Goal: Contribute content

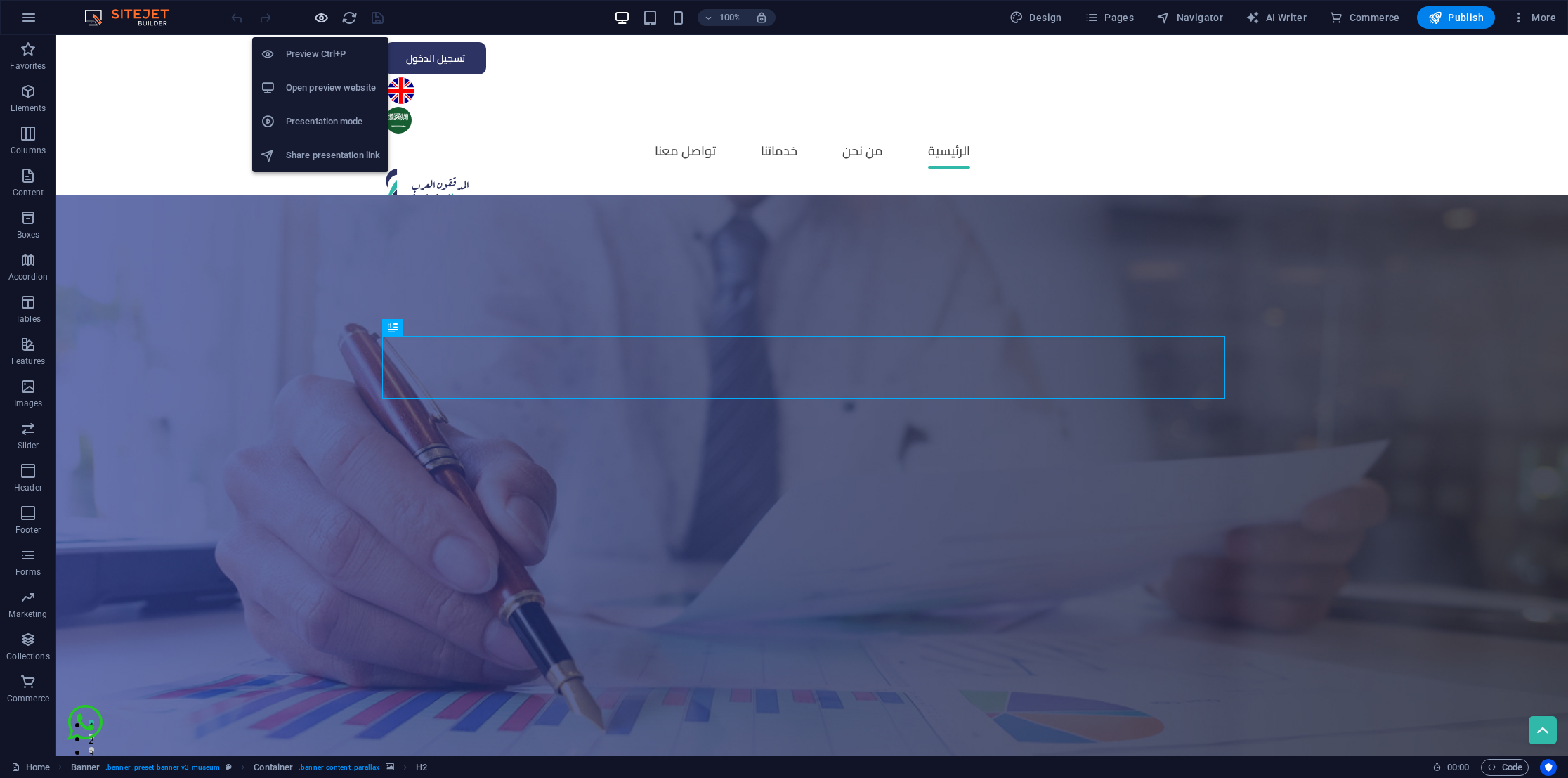
click at [323, 18] on icon "button" at bounding box center [321, 18] width 16 height 16
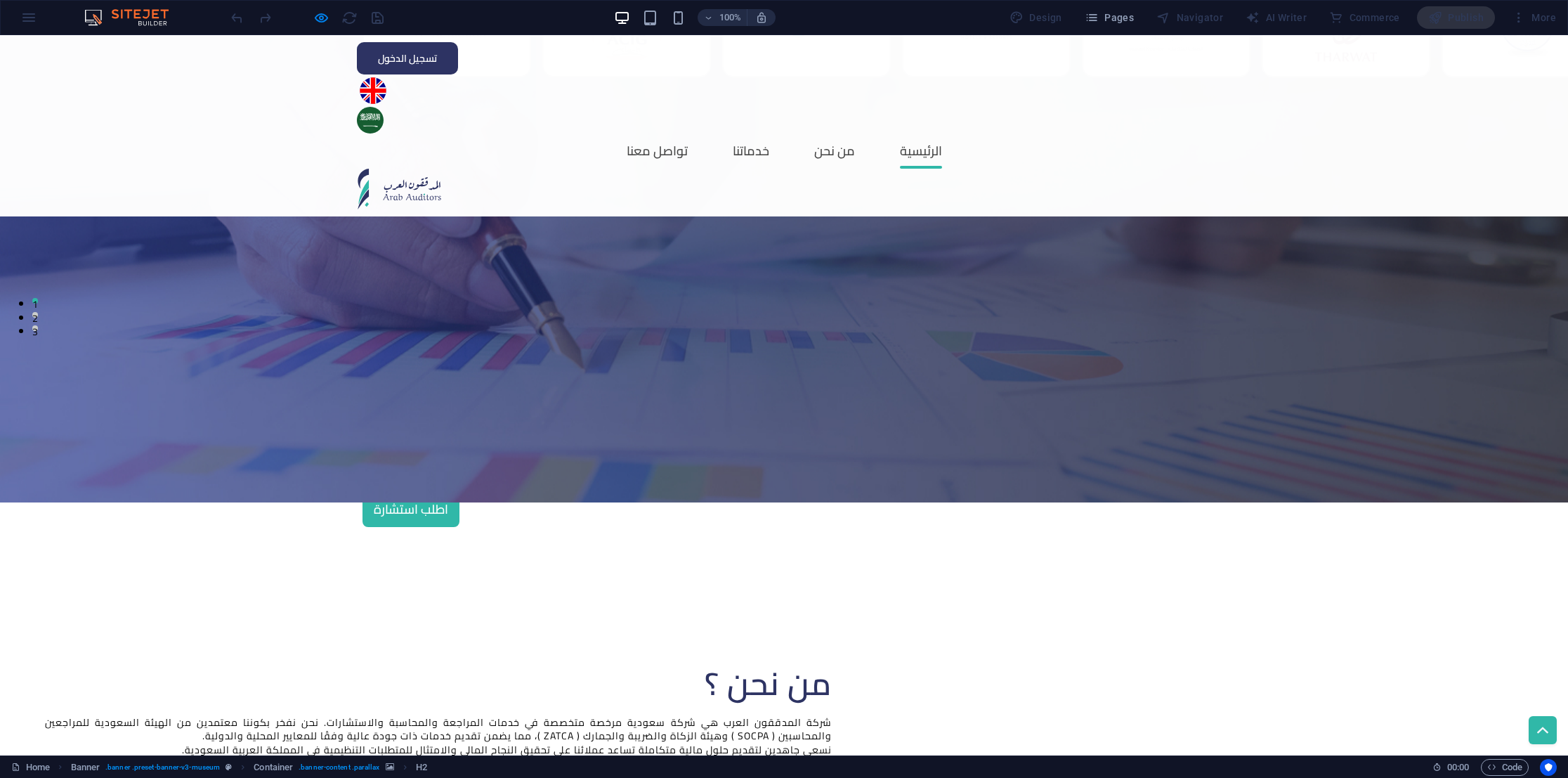
scroll to position [843, 0]
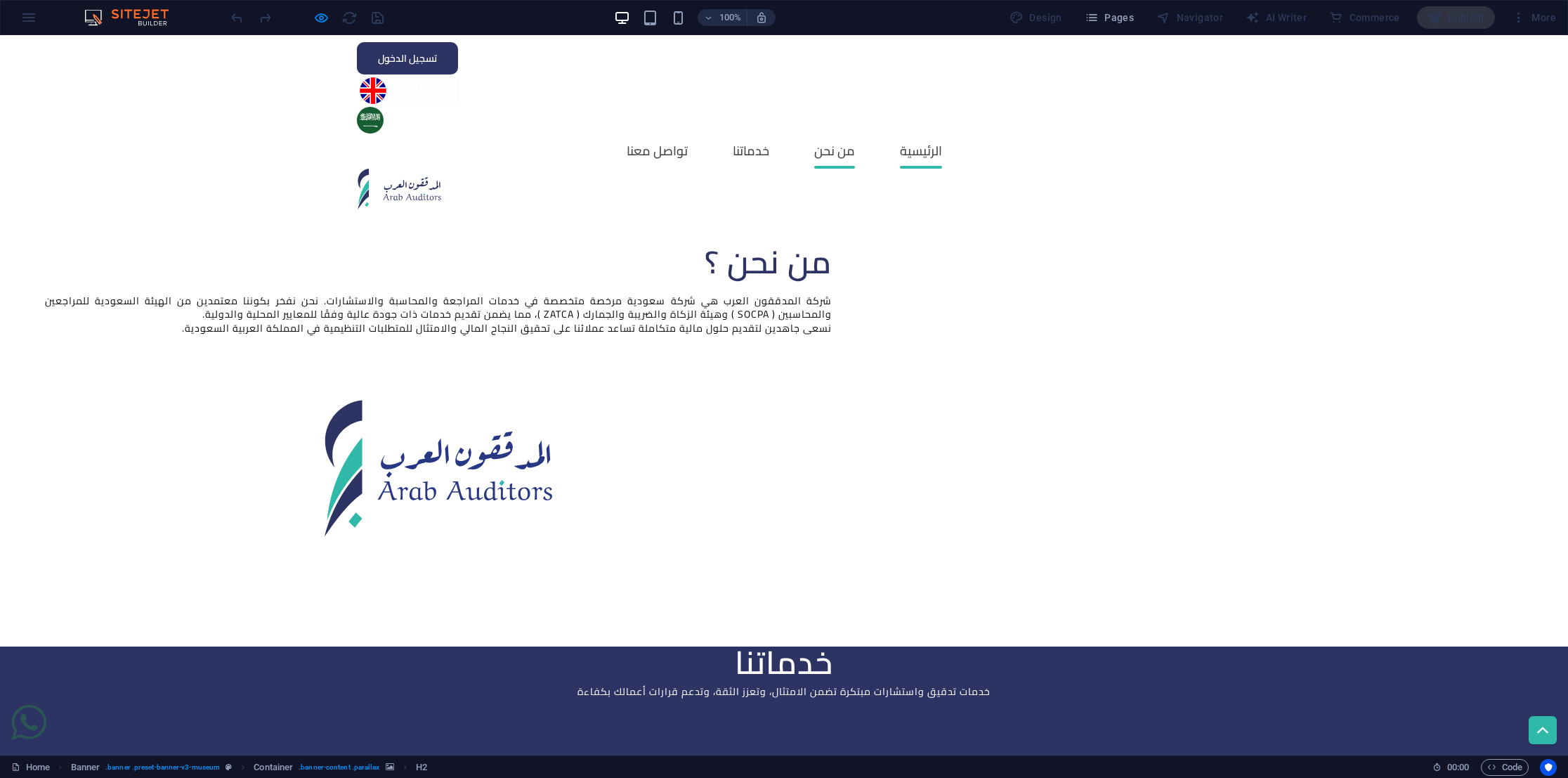
click at [855, 133] on link "من نحن" at bounding box center [834, 150] width 41 height 35
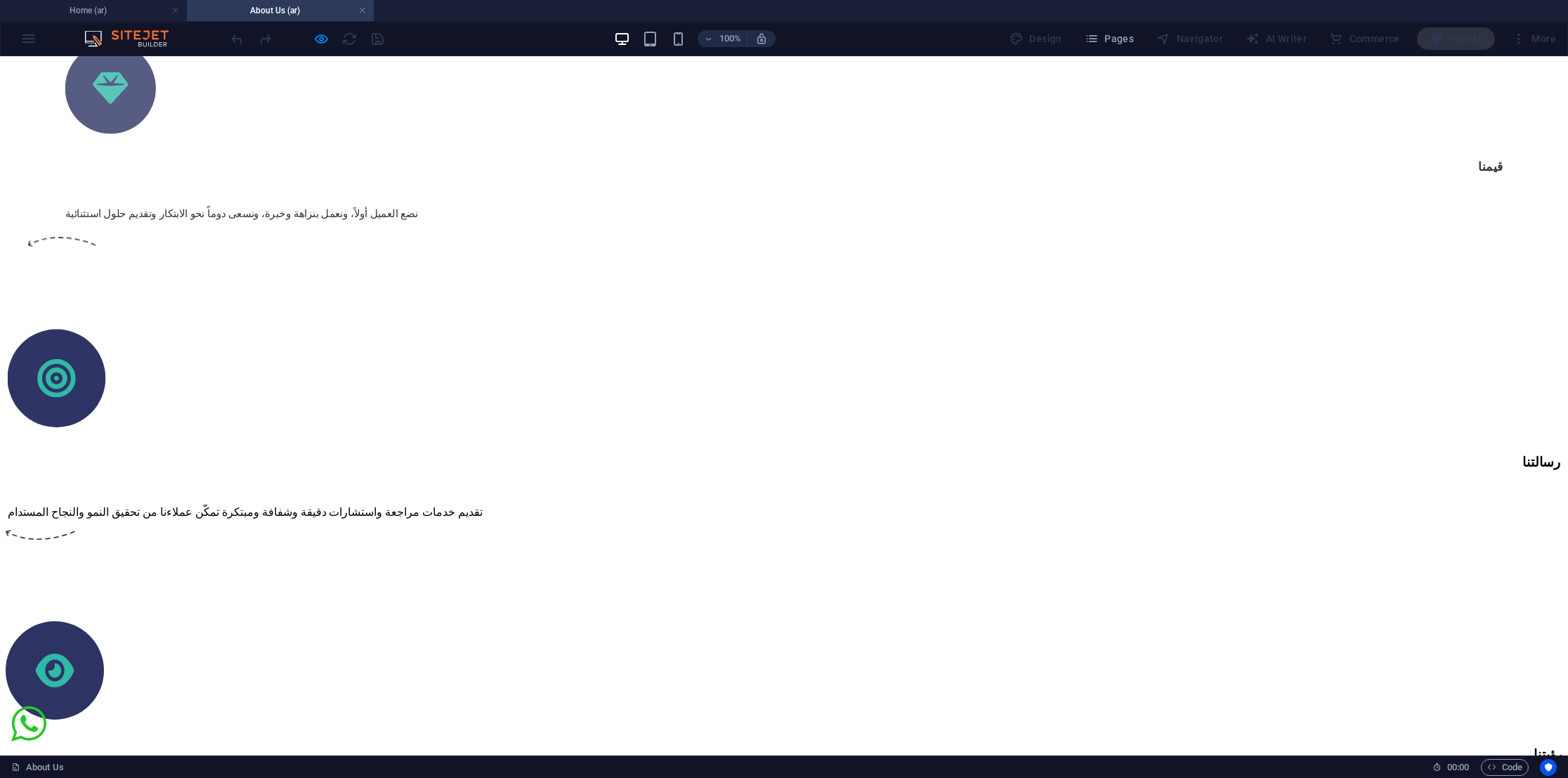
scroll to position [1580, 0]
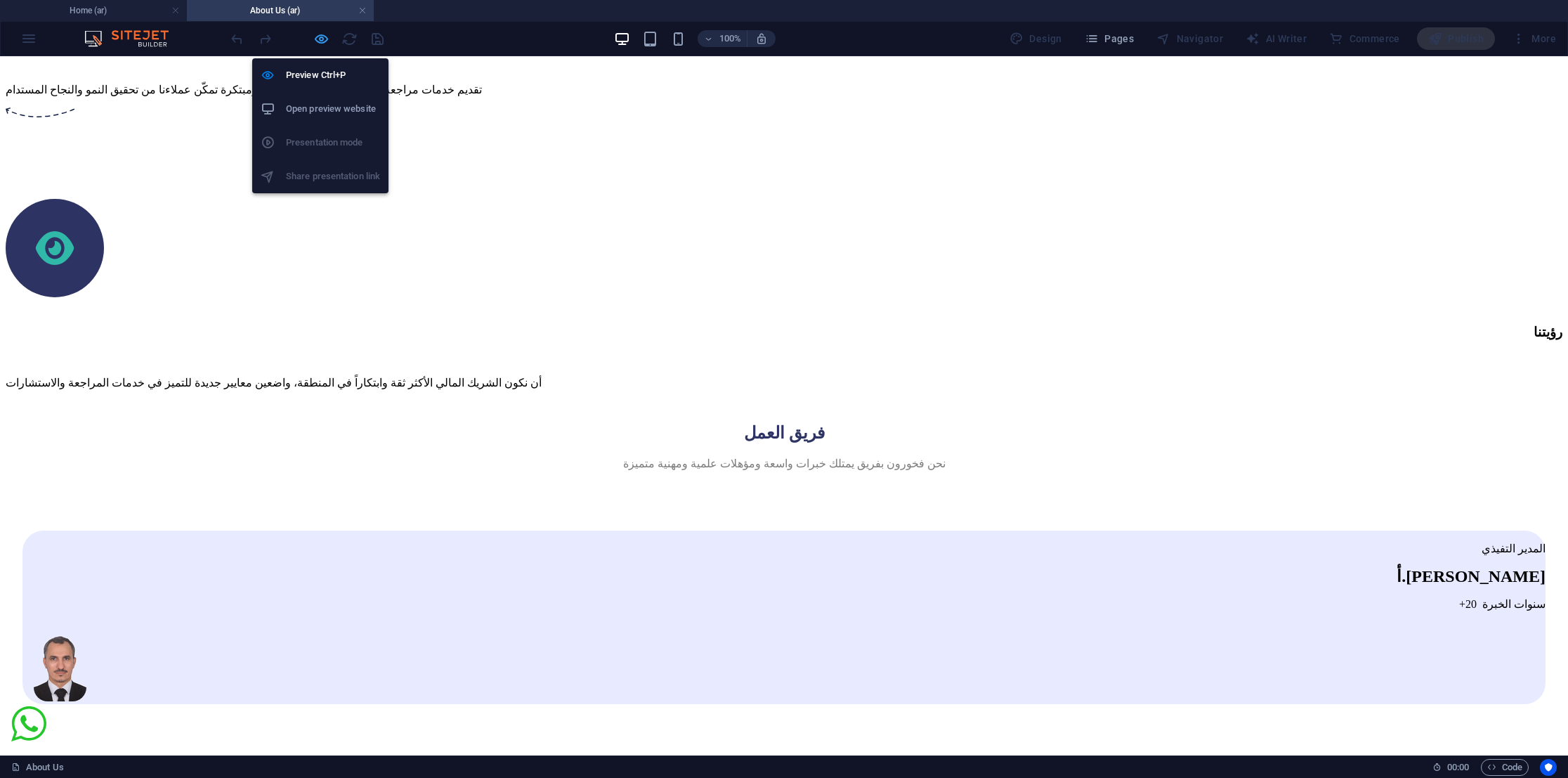
click at [323, 39] on icon "button" at bounding box center [321, 39] width 16 height 16
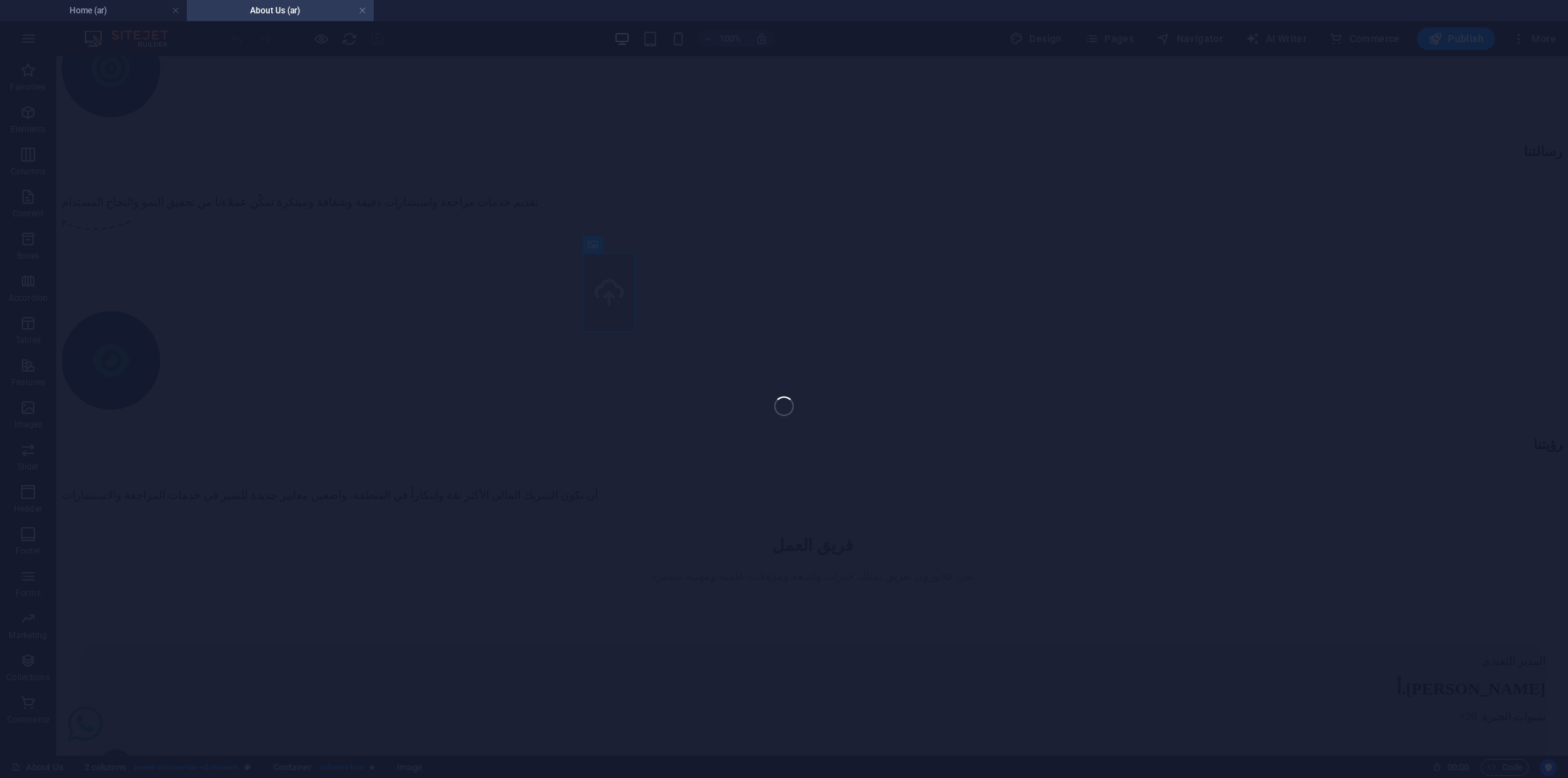
select select "px"
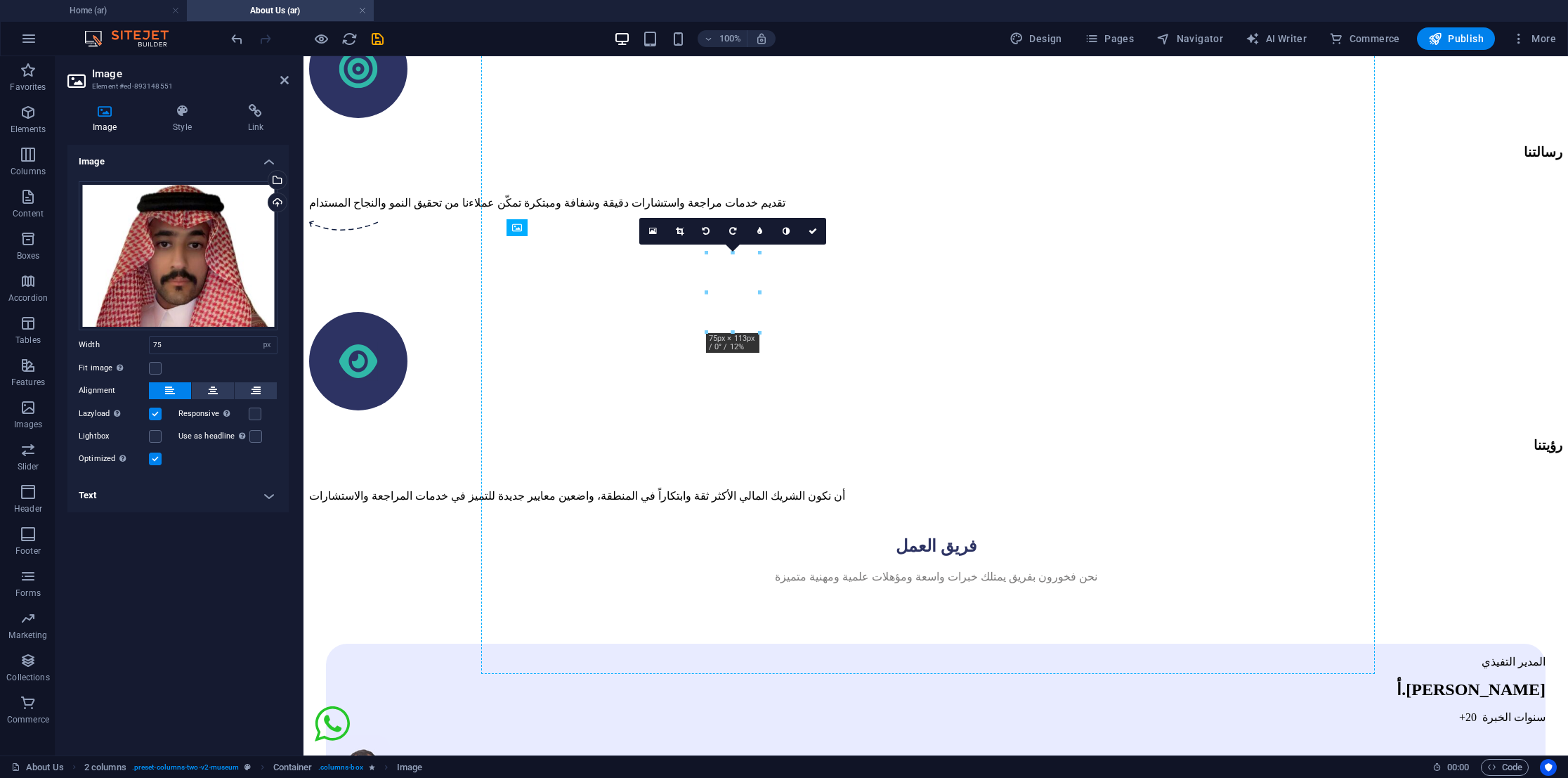
drag, startPoint x: 734, startPoint y: 294, endPoint x: 668, endPoint y: 304, distance: 66.8
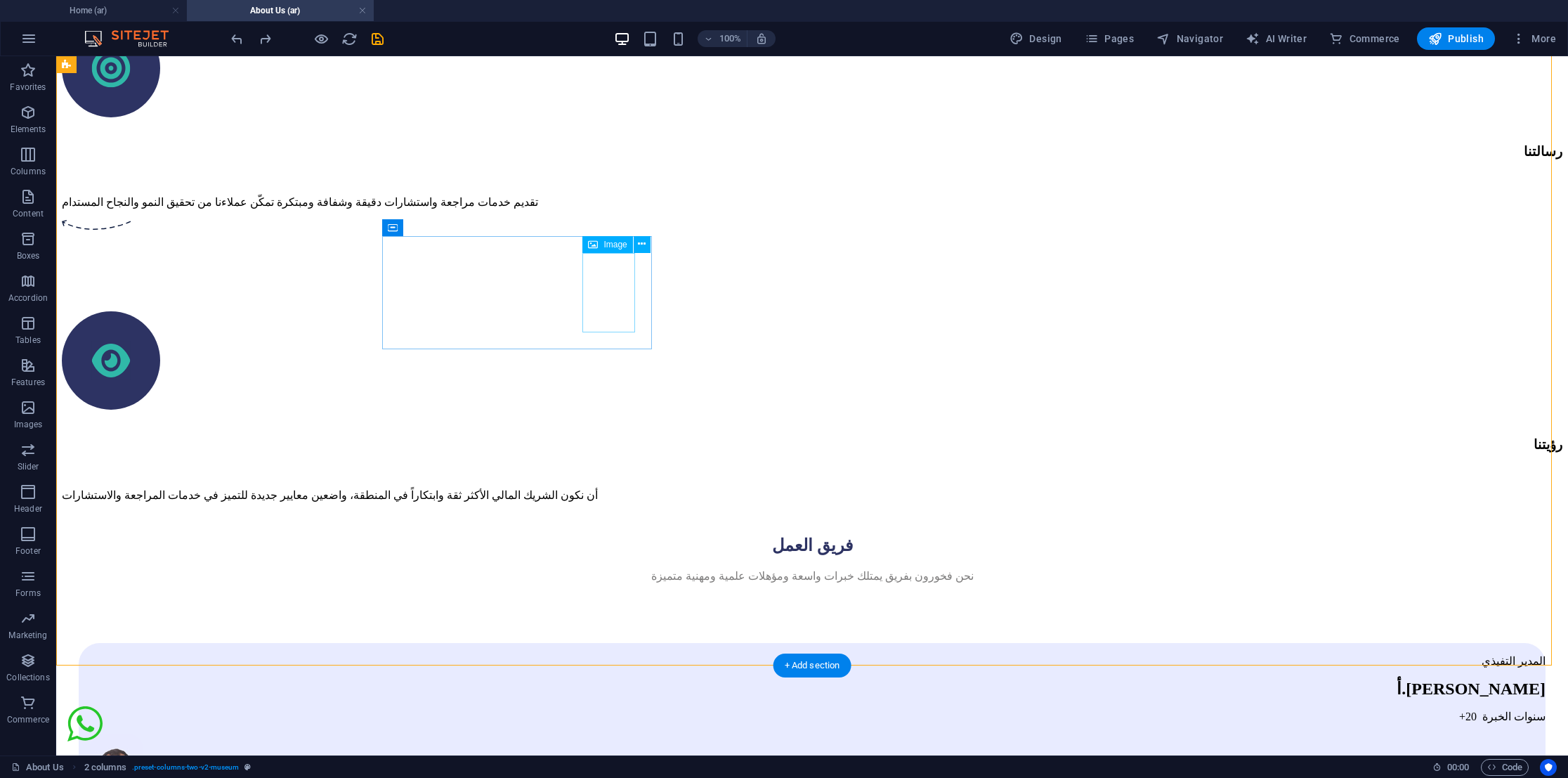
select select "px"
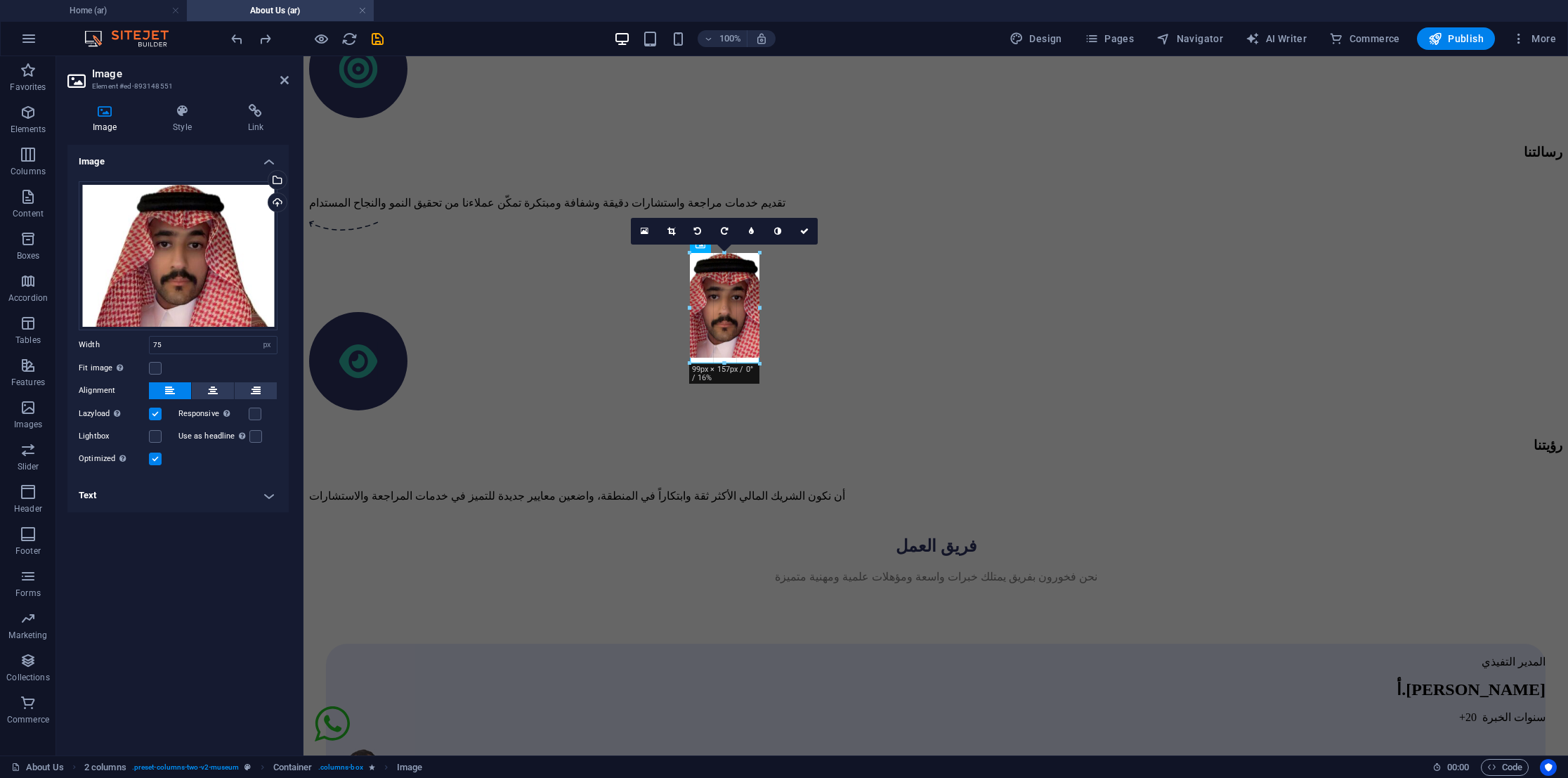
drag, startPoint x: 756, startPoint y: 333, endPoint x: 472, endPoint y: 298, distance: 286.1
click at [204, 338] on input "75" at bounding box center [213, 345] width 127 height 17
click at [204, 339] on input "75" at bounding box center [213, 345] width 127 height 17
type input "80"
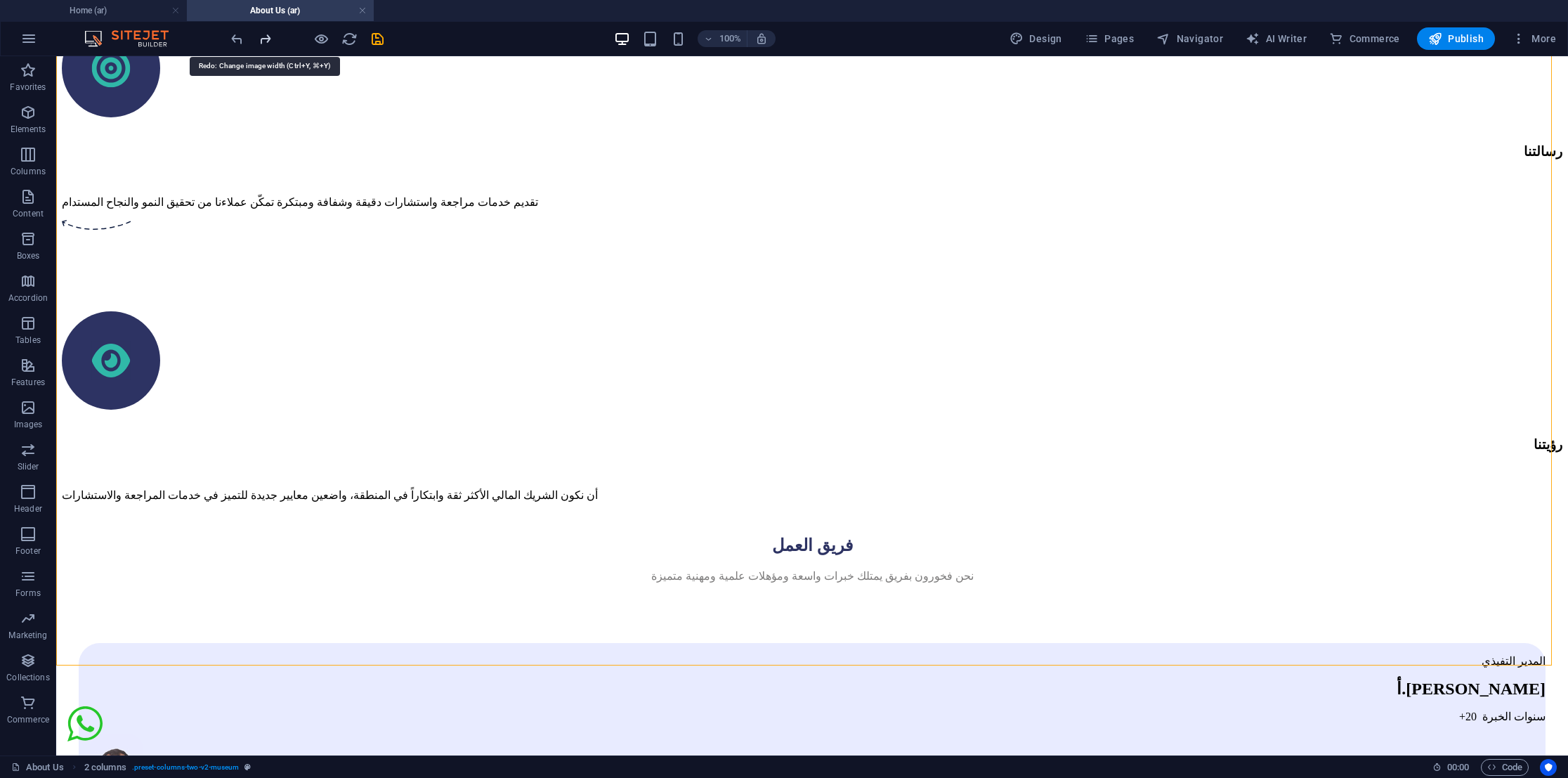
click at [259, 42] on icon "redo" at bounding box center [265, 39] width 16 height 16
click at [237, 41] on icon "undo" at bounding box center [237, 39] width 16 height 16
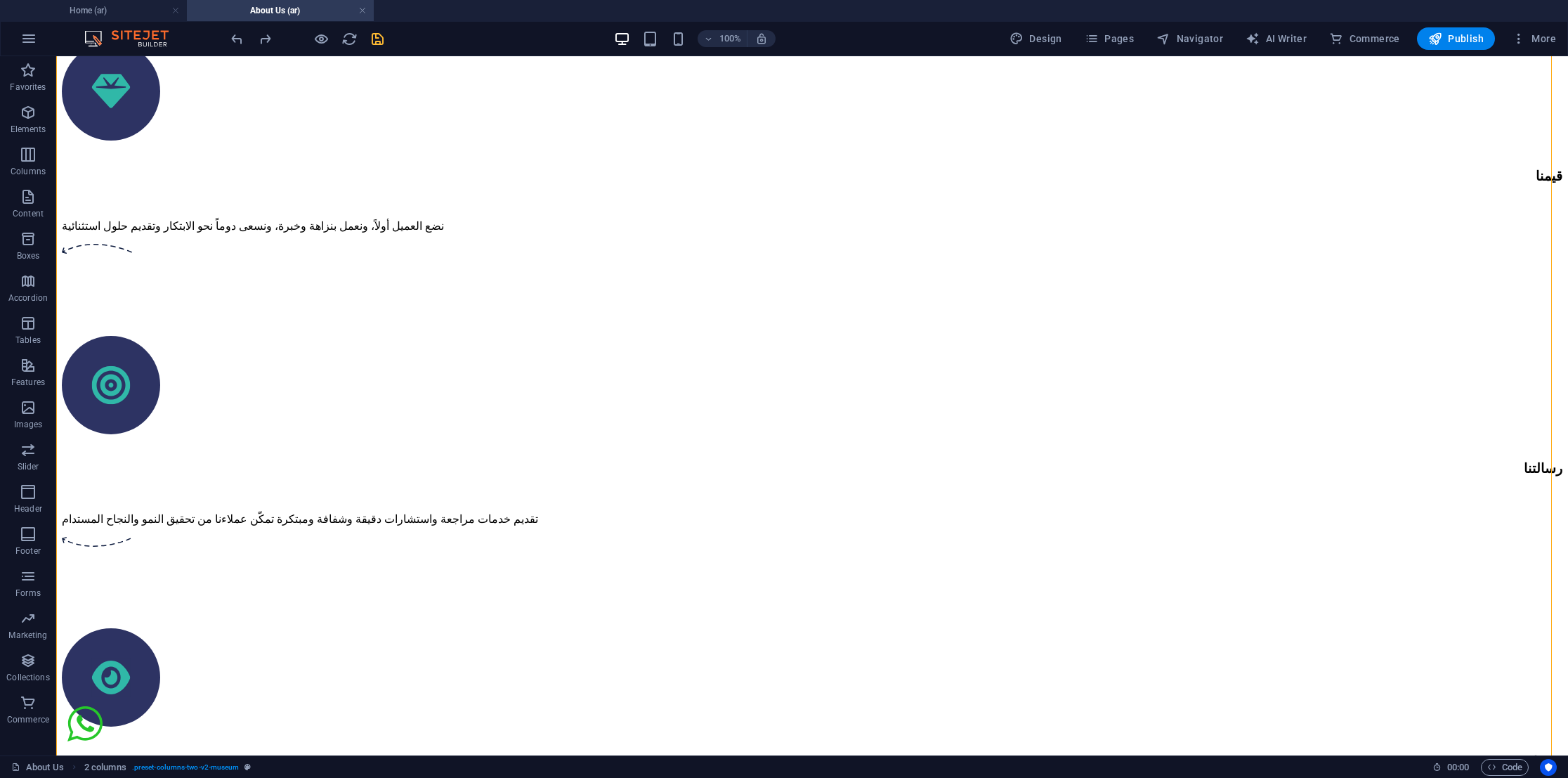
click at [382, 37] on icon "save" at bounding box center [377, 39] width 16 height 16
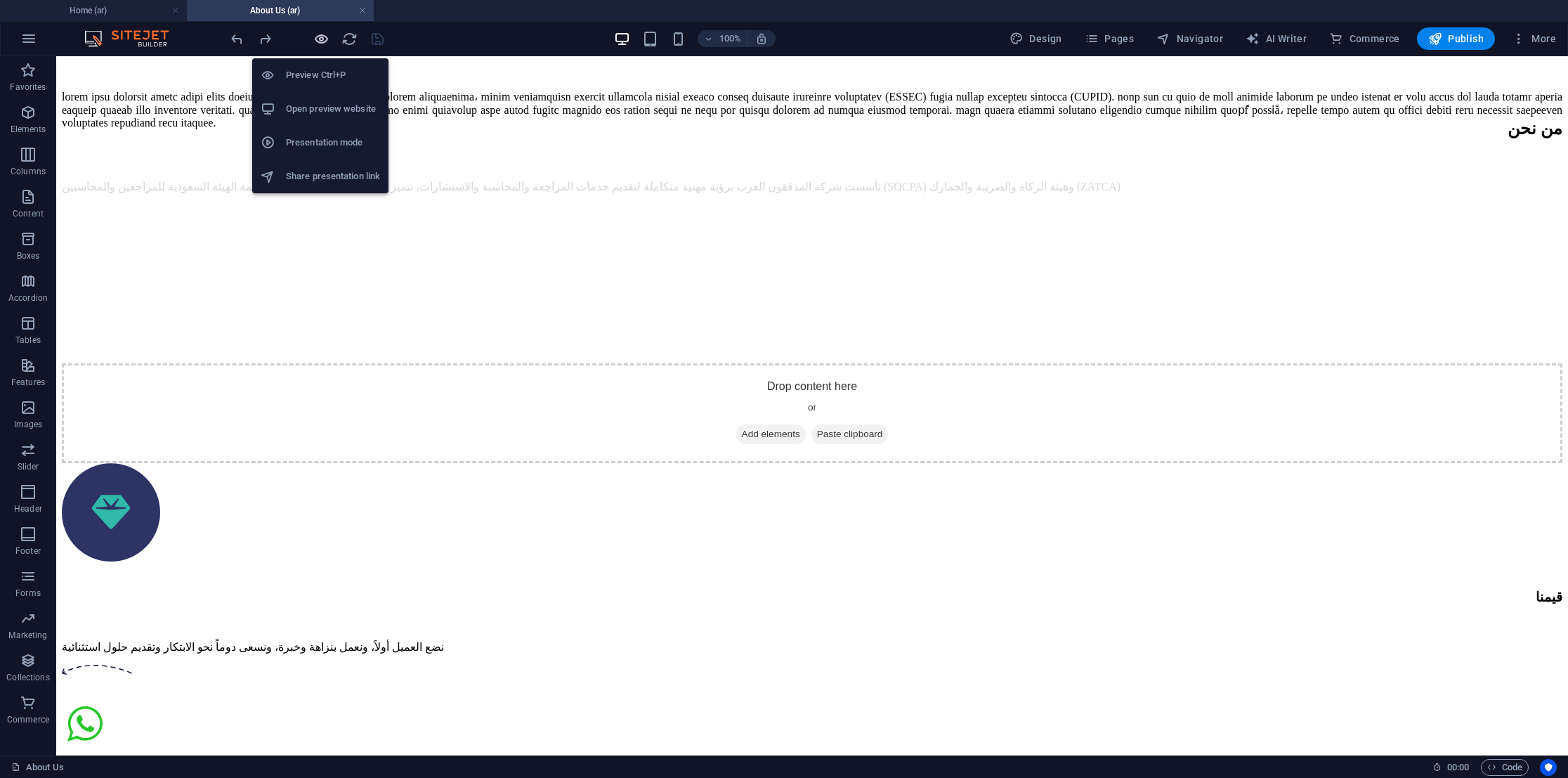
click at [319, 37] on icon "button" at bounding box center [321, 39] width 16 height 16
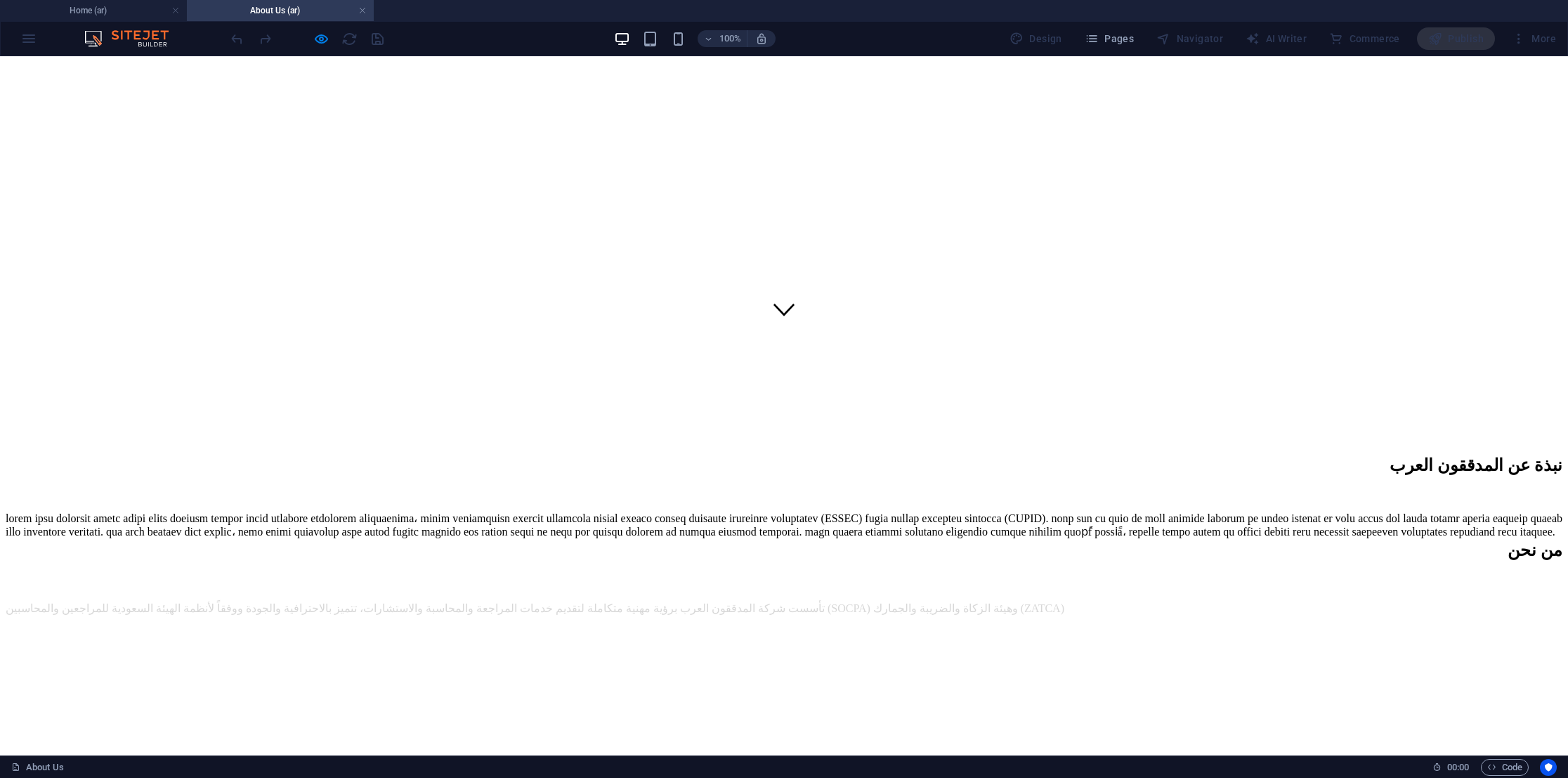
scroll to position [105, 0]
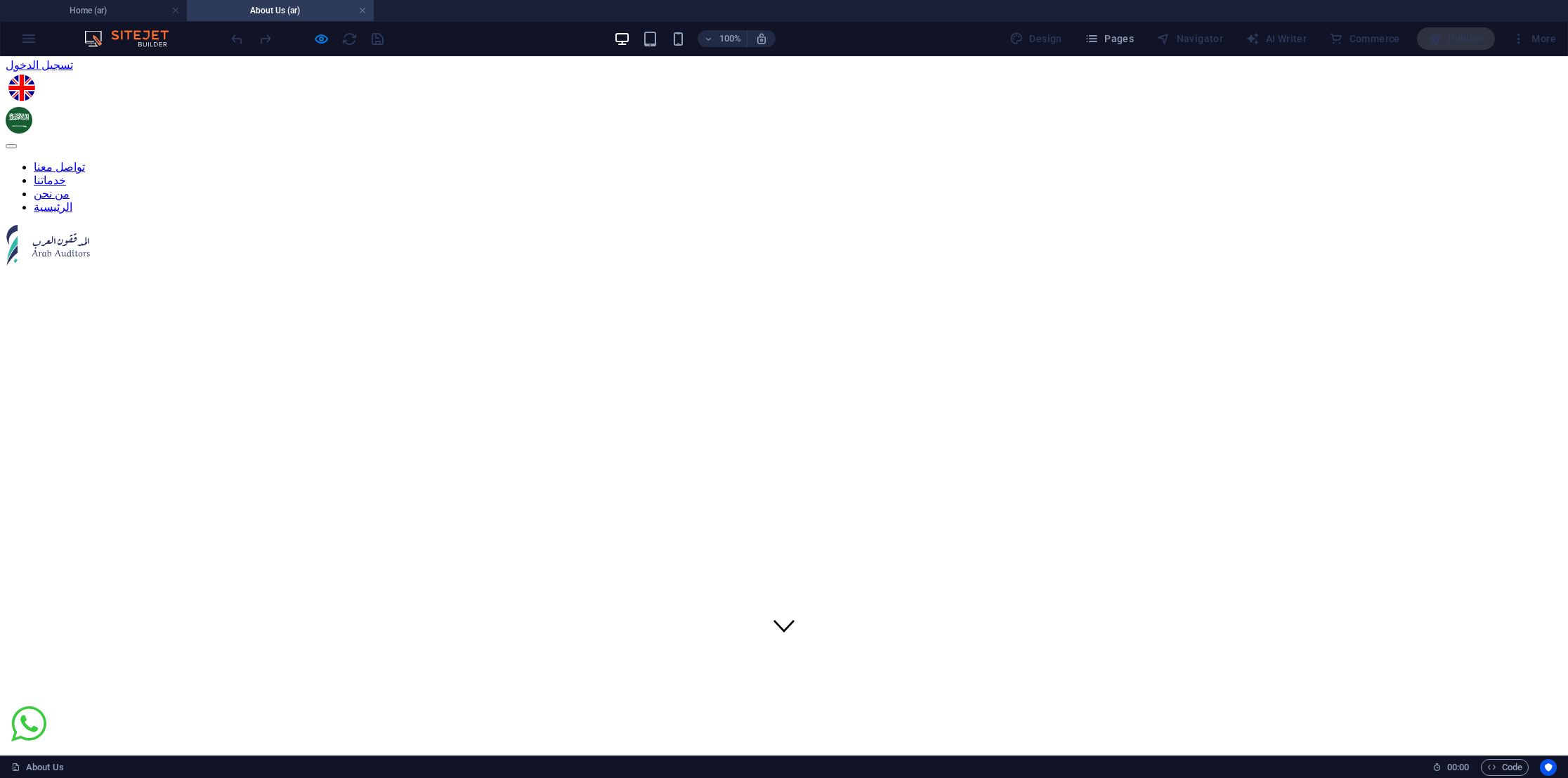
click at [35, 87] on img at bounding box center [21, 87] width 27 height 27
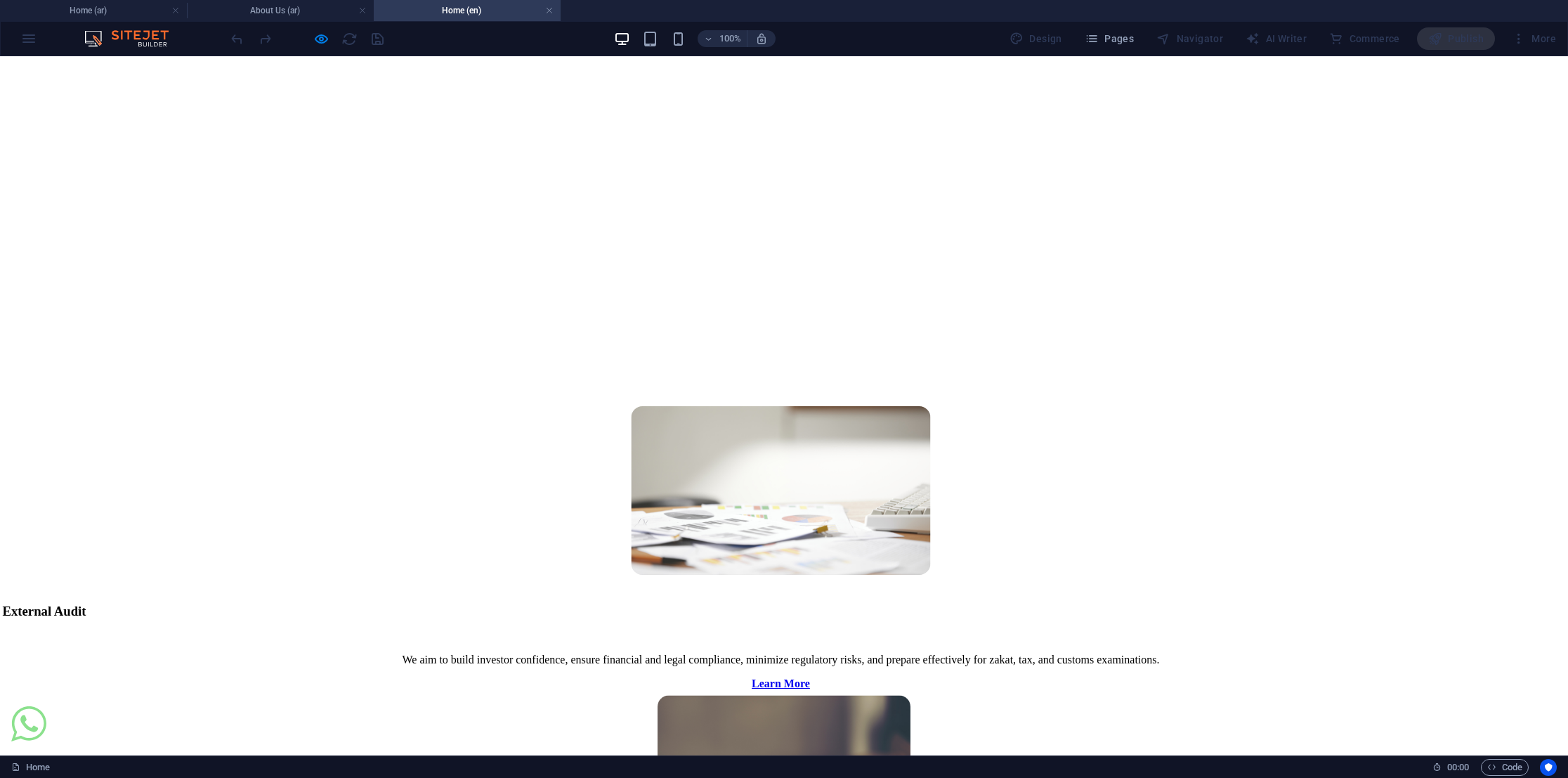
scroll to position [1792, 0]
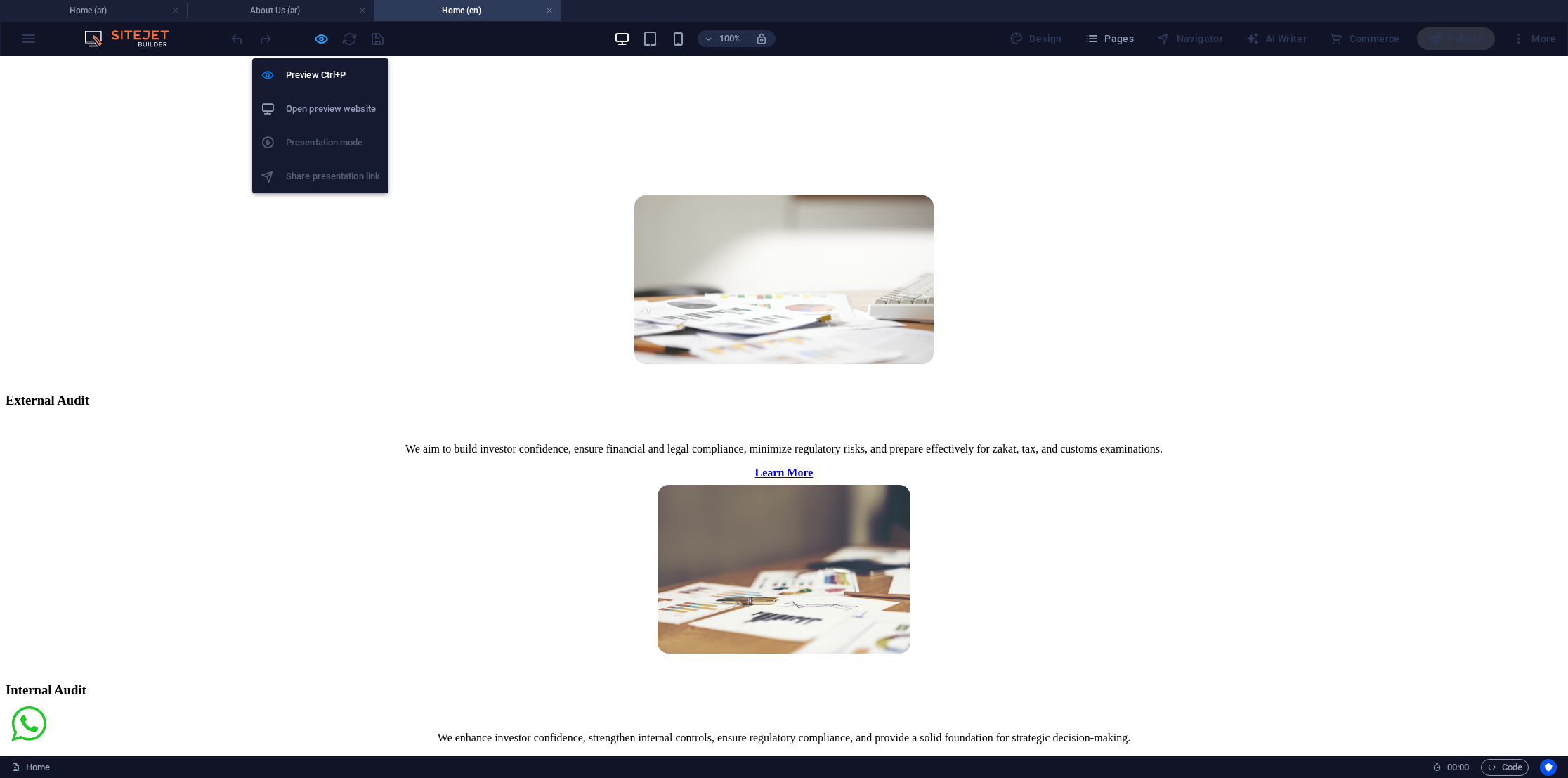
click at [318, 37] on icon "button" at bounding box center [321, 39] width 16 height 16
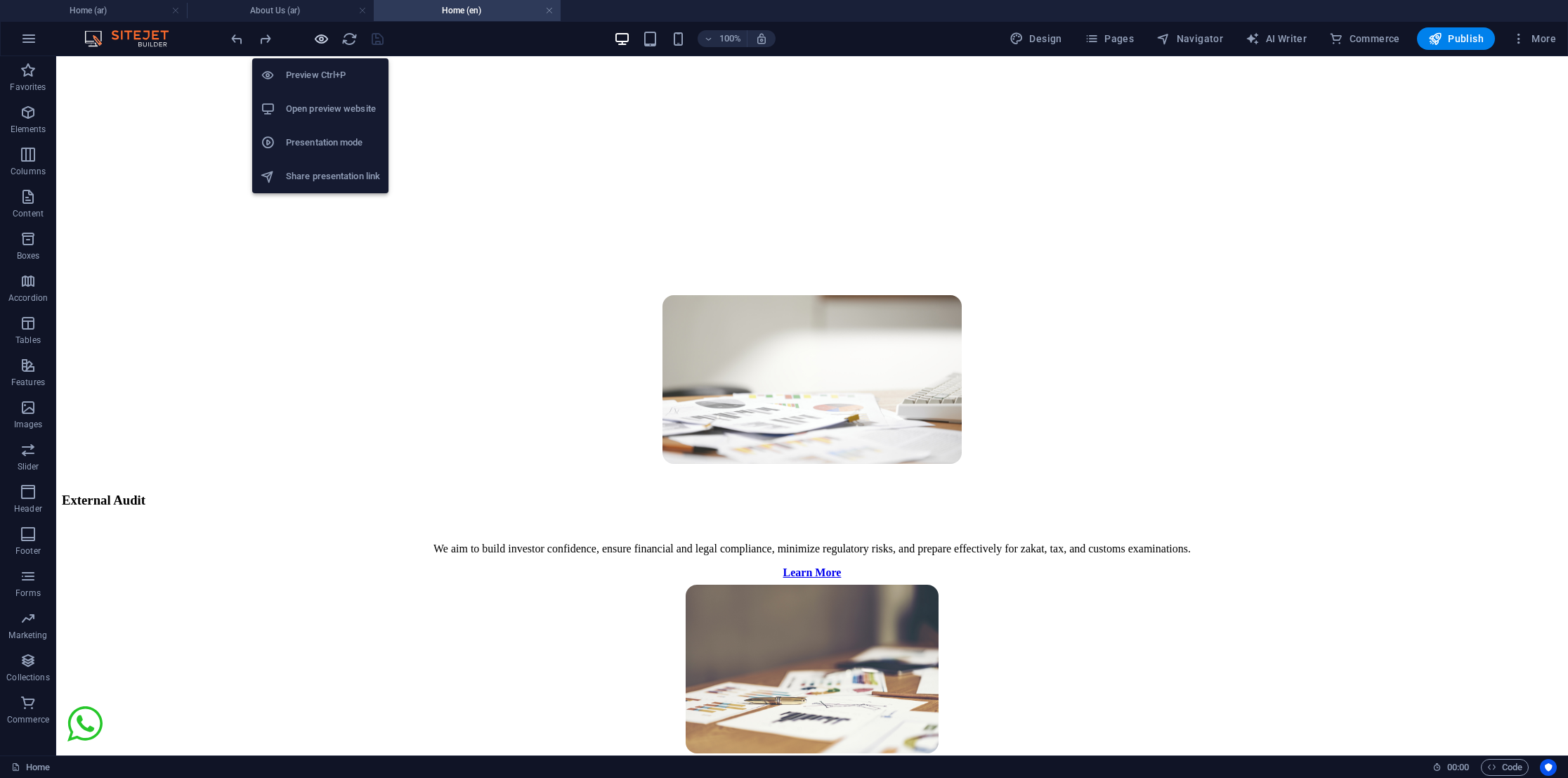
click at [314, 39] on icon "button" at bounding box center [321, 39] width 16 height 16
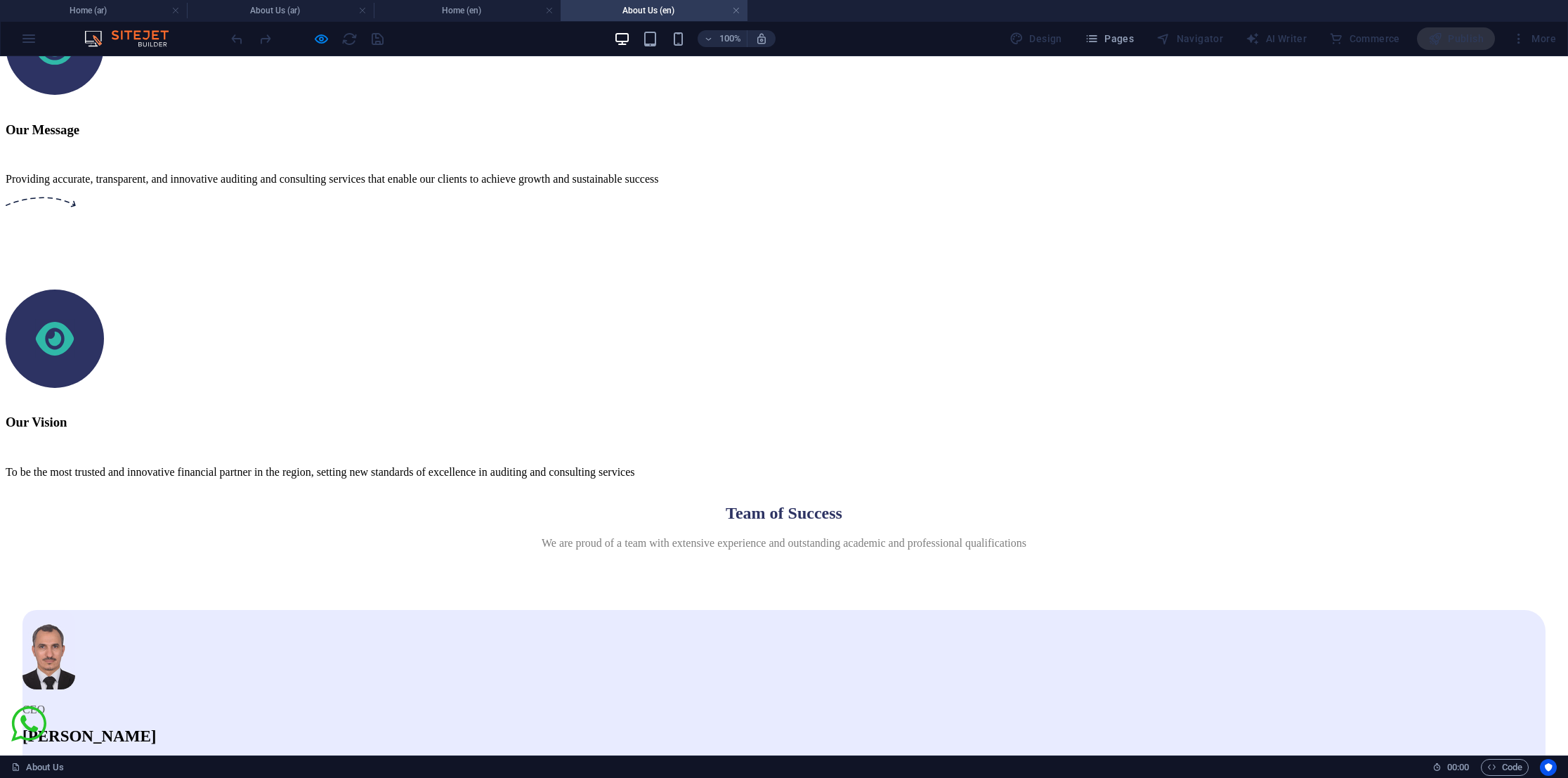
scroll to position [1686, 0]
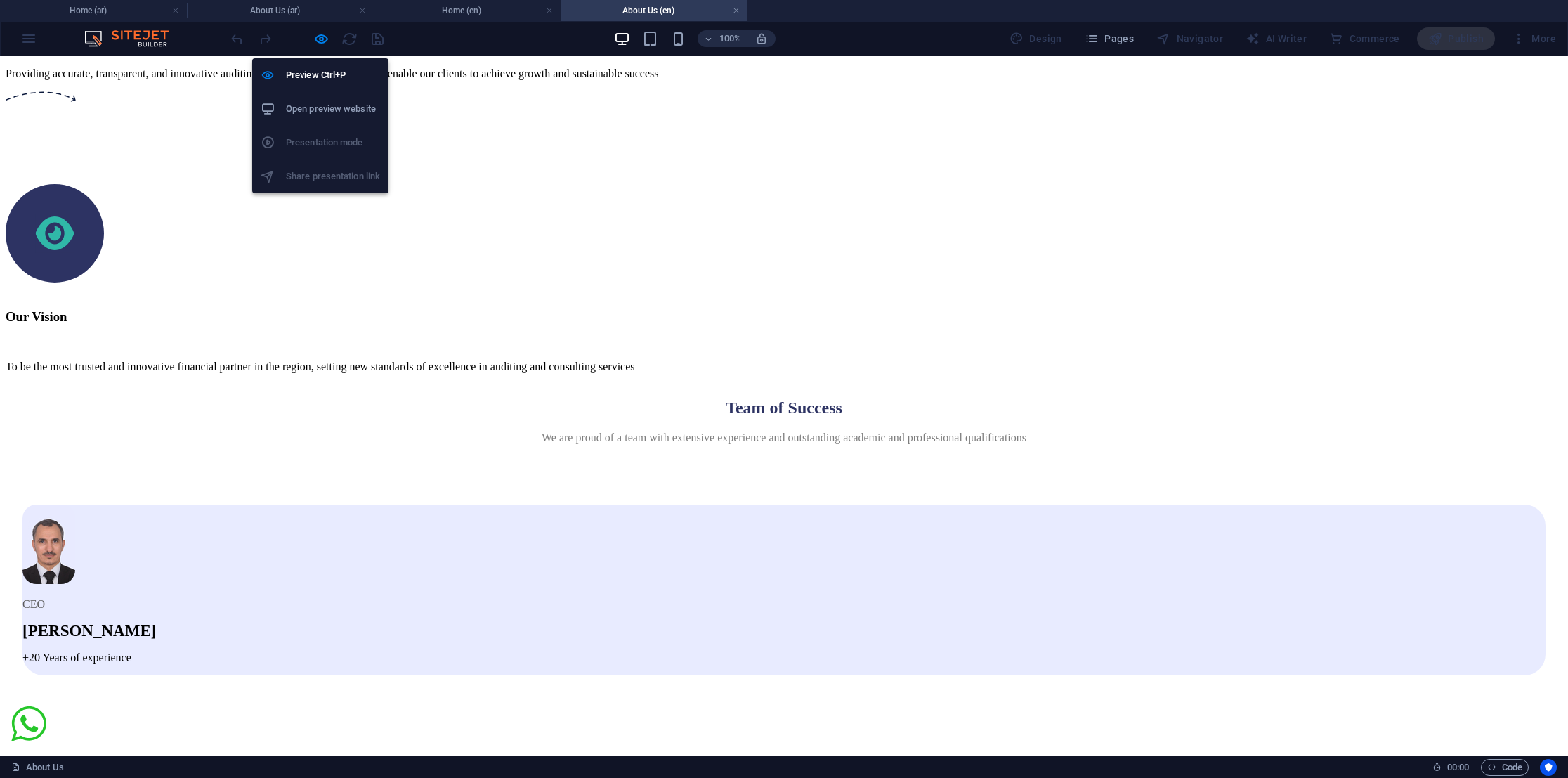
click at [319, 32] on icon "button" at bounding box center [321, 39] width 16 height 16
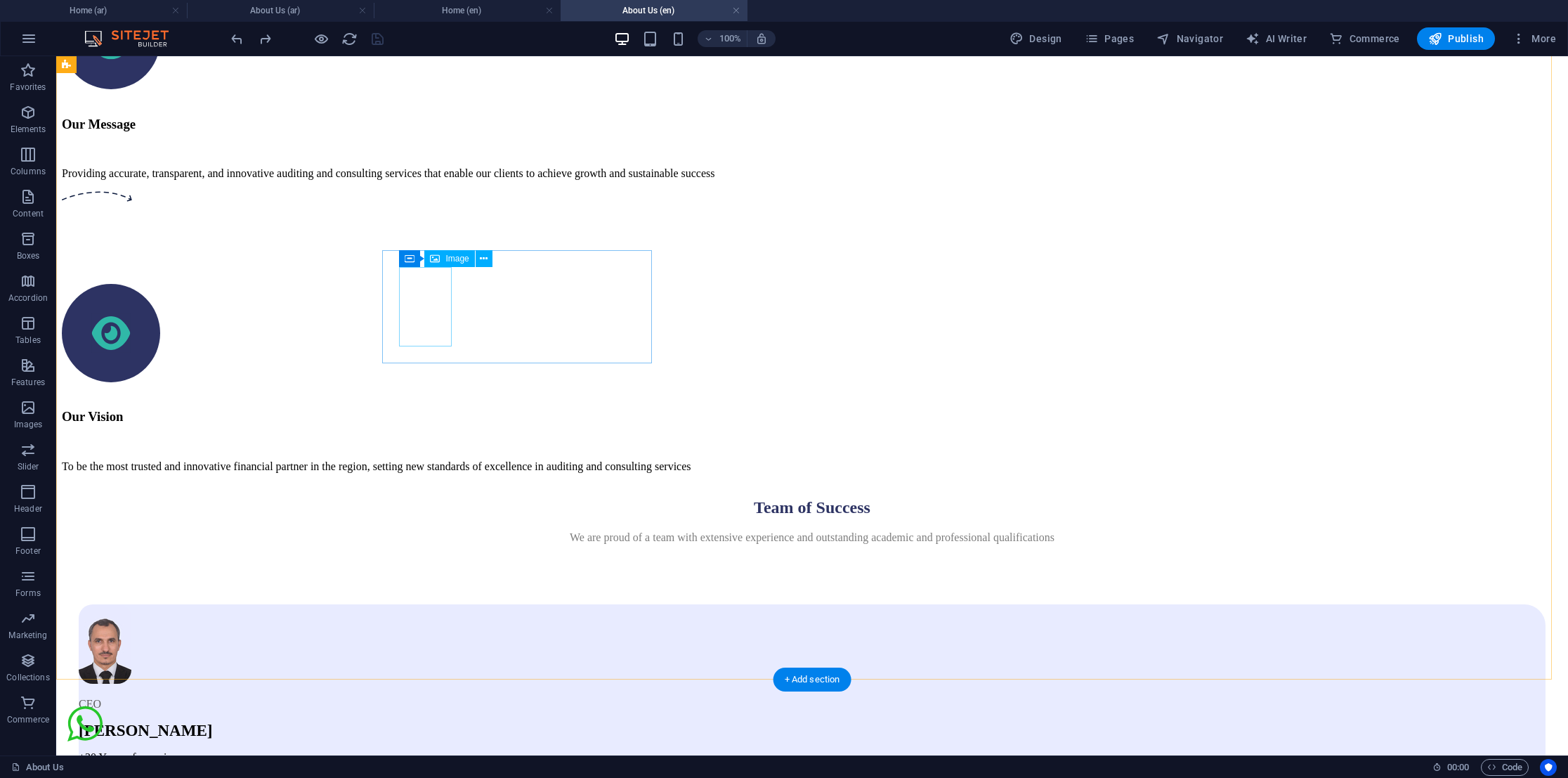
select select "px"
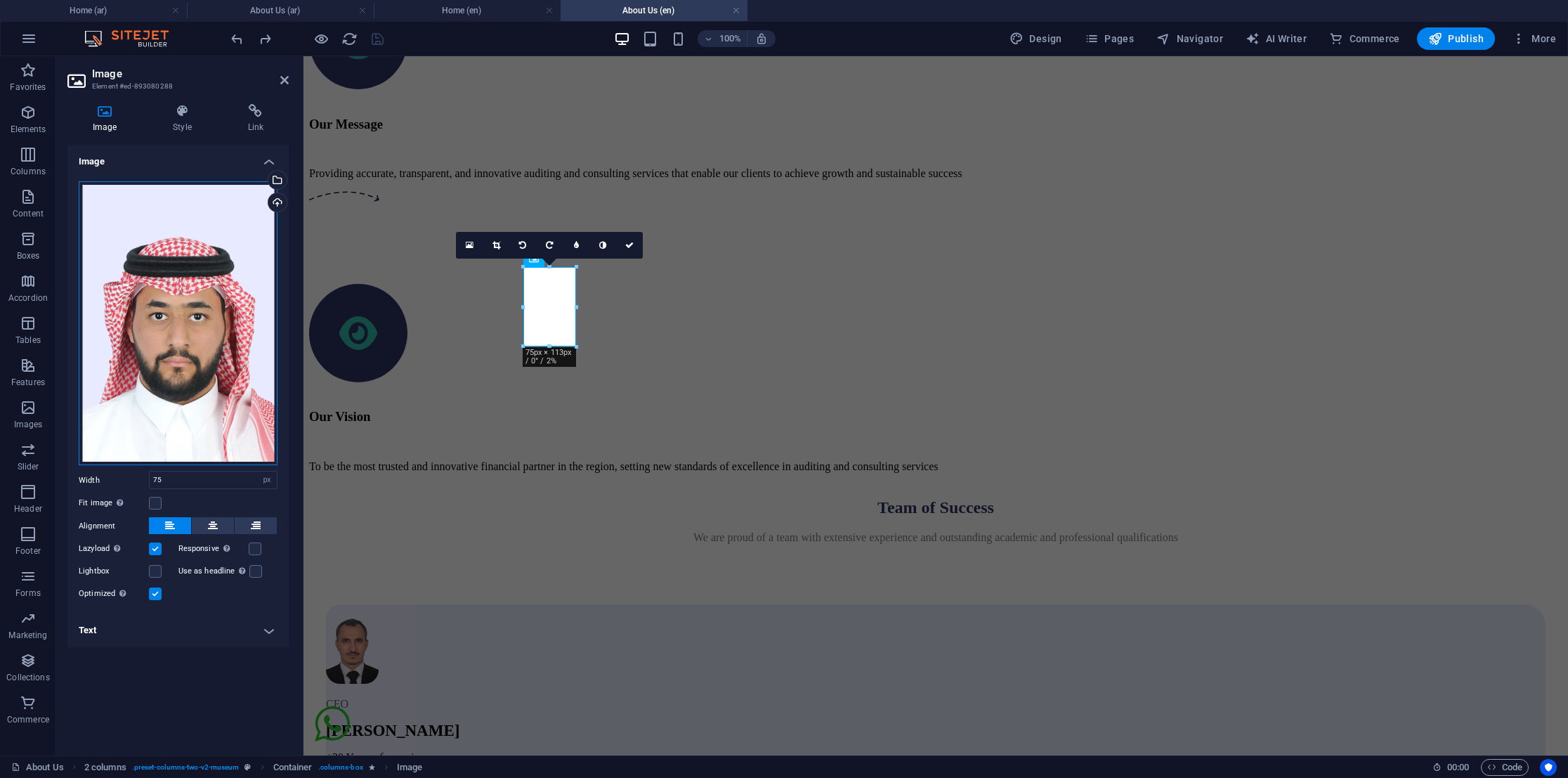
click at [212, 359] on div "Drag files here, click to choose files or select files from Files or our free s…" at bounding box center [178, 323] width 199 height 284
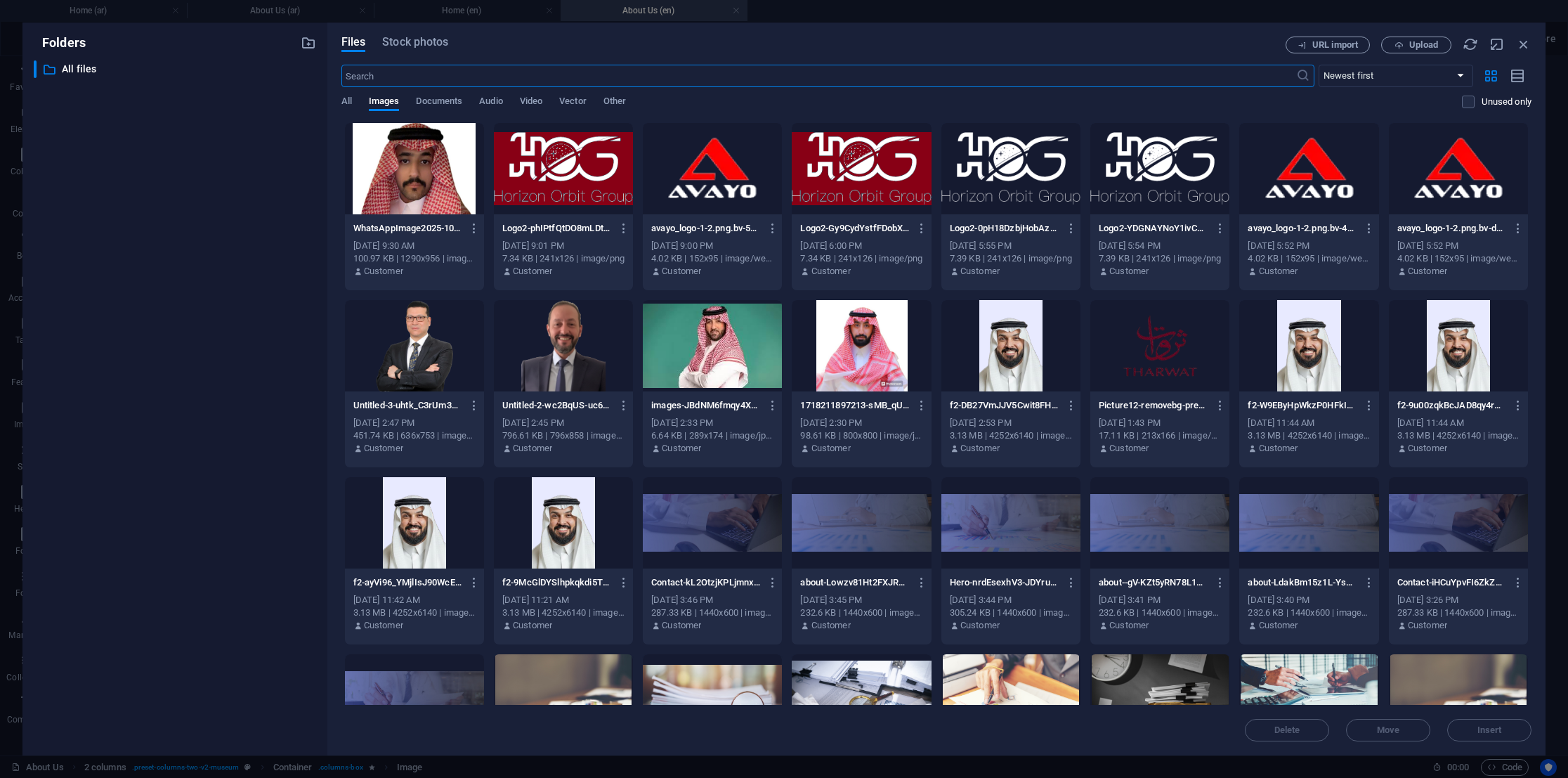
click at [404, 169] on div at bounding box center [415, 168] width 139 height 91
click at [425, 186] on div "1" at bounding box center [415, 168] width 139 height 91
drag, startPoint x: 425, startPoint y: 186, endPoint x: 257, endPoint y: 174, distance: 168.4
click at [425, 186] on div at bounding box center [415, 168] width 139 height 91
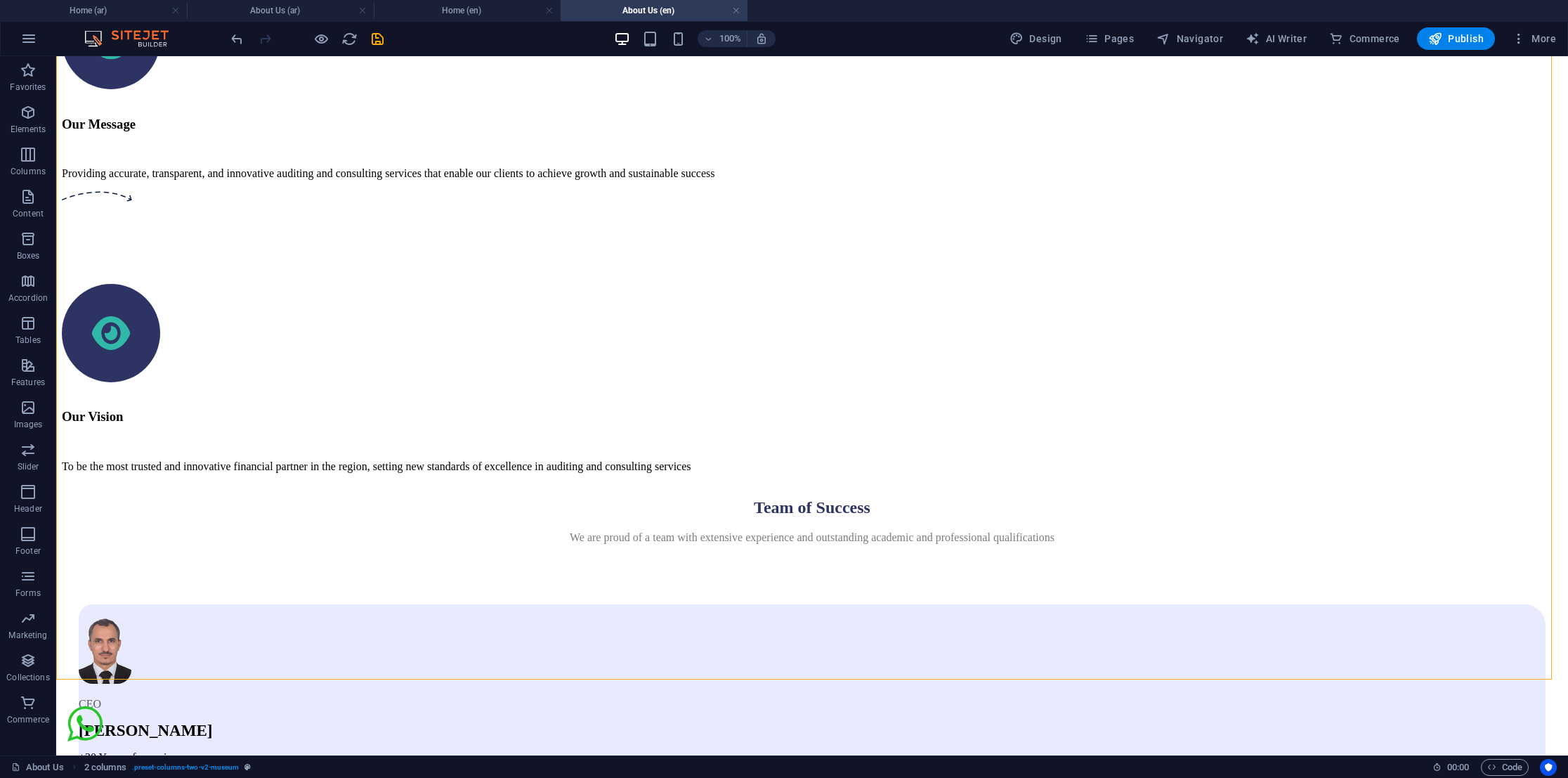
click at [375, 38] on icon "save" at bounding box center [377, 39] width 16 height 16
click at [1453, 37] on span "Publish" at bounding box center [1456, 39] width 55 height 14
